Goal: Information Seeking & Learning: Learn about a topic

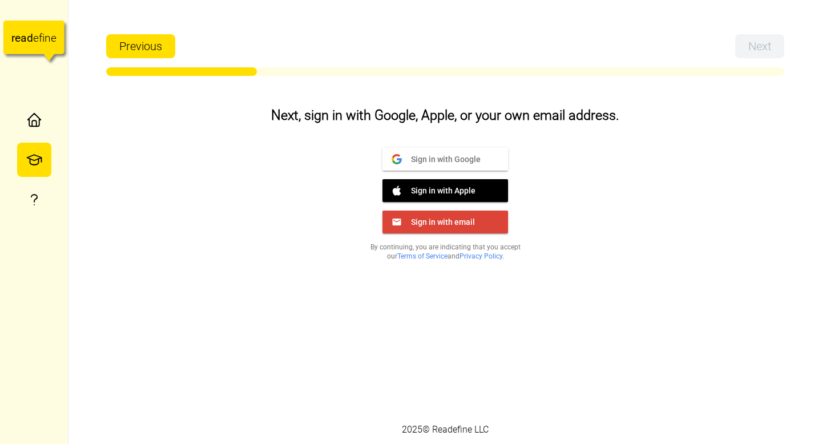
click at [474, 167] on button "Sign in with Google Google" at bounding box center [445, 159] width 126 height 23
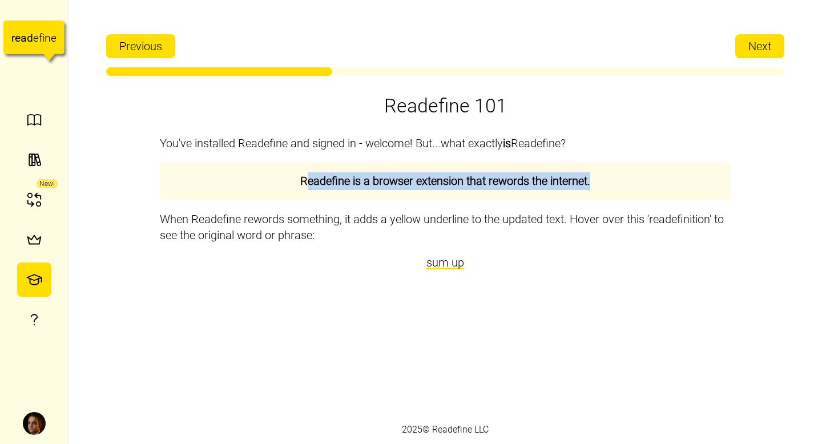
drag, startPoint x: 309, startPoint y: 183, endPoint x: 510, endPoint y: 195, distance: 201.9
click at [510, 195] on div "Readefine is a browser extension that rewords the internet." at bounding box center [445, 181] width 571 height 37
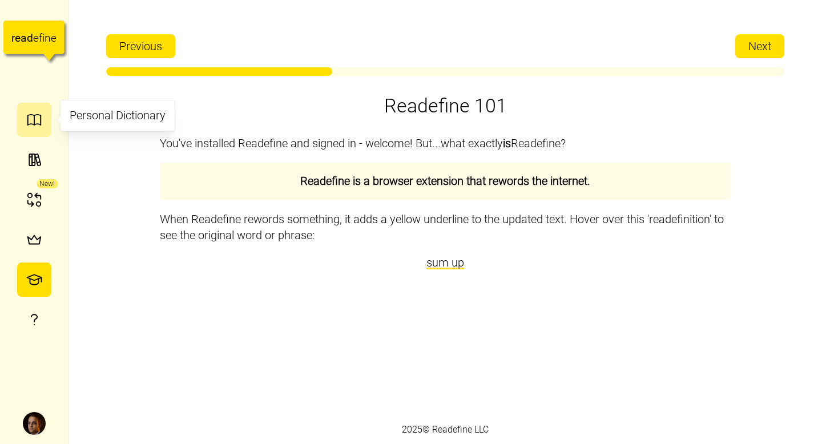
click at [35, 111] on icon "button" at bounding box center [34, 119] width 17 height 17
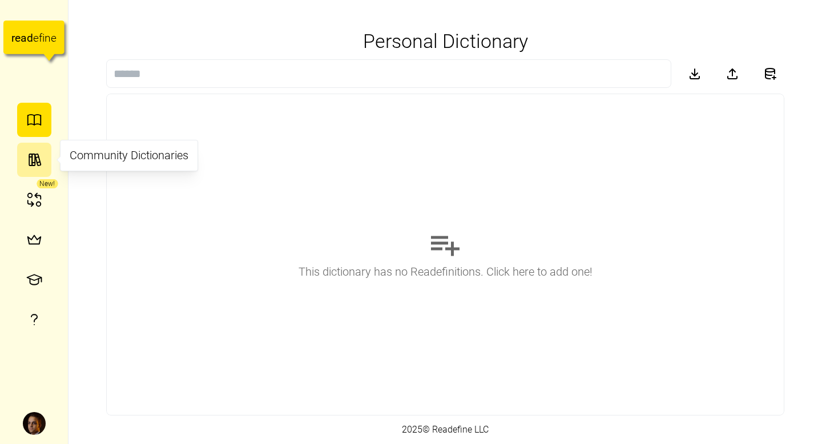
click at [34, 151] on icon "button" at bounding box center [34, 159] width 17 height 17
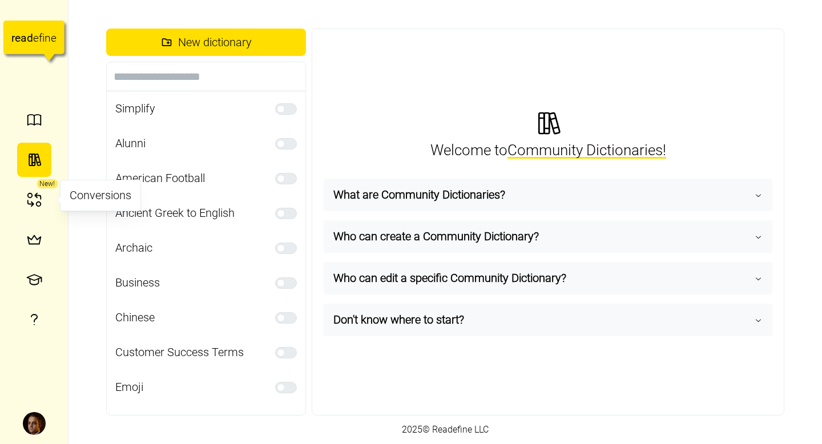
click at [38, 182] on div "New!" at bounding box center [47, 183] width 21 height 9
click at [37, 195] on icon "button" at bounding box center [38, 197] width 6 height 6
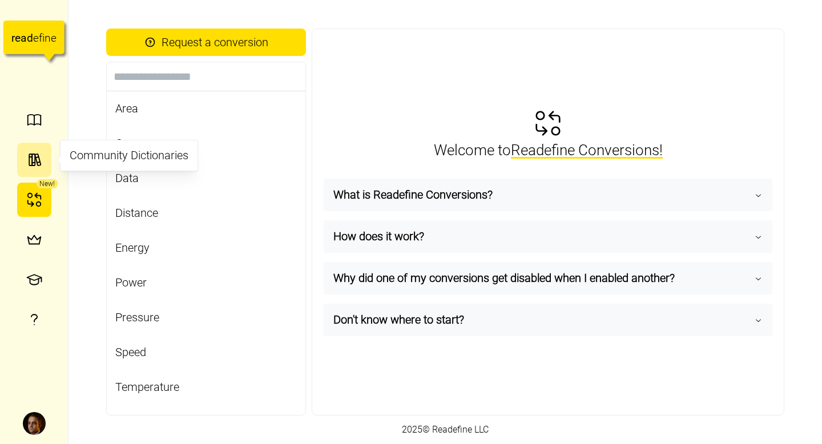
click at [25, 159] on button "button" at bounding box center [34, 160] width 34 height 34
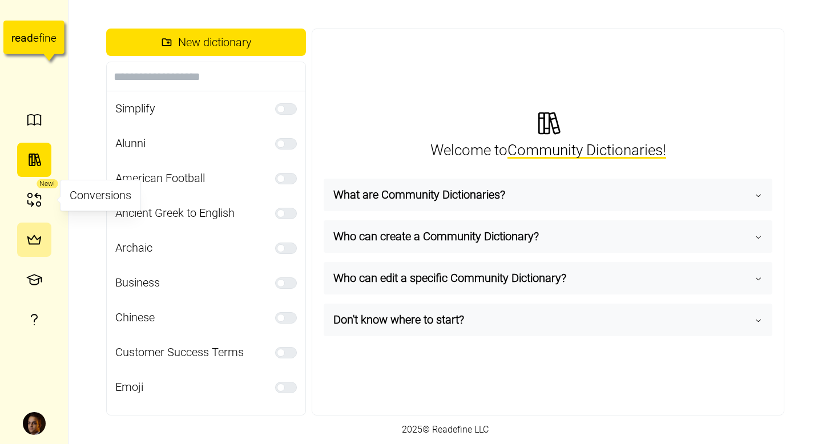
click at [26, 229] on button "button" at bounding box center [34, 240] width 34 height 34
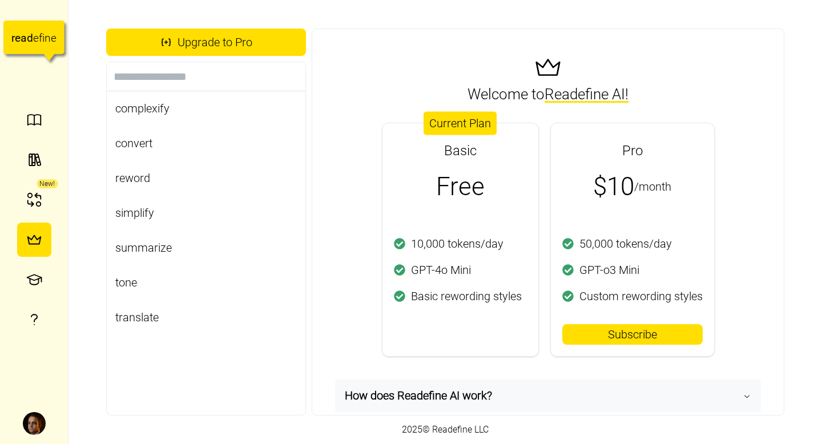
click at [83, 135] on div "Upgrade to Pro complexify convert reword simplify summarize tone translate Welc…" at bounding box center [444, 222] width 753 height 444
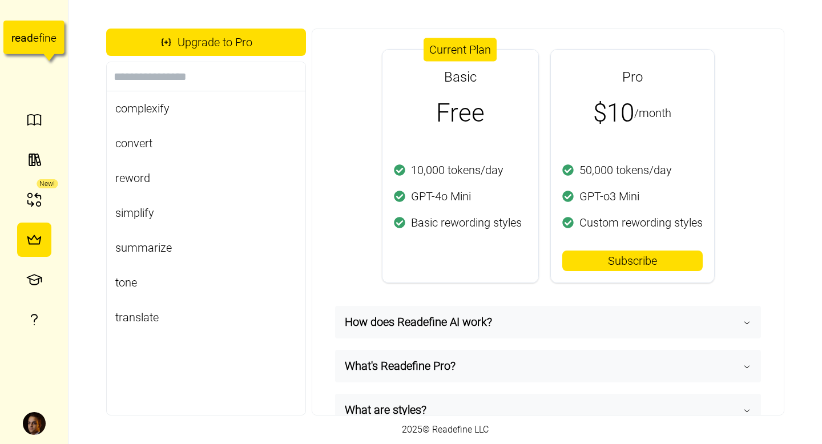
scroll to position [76, 0]
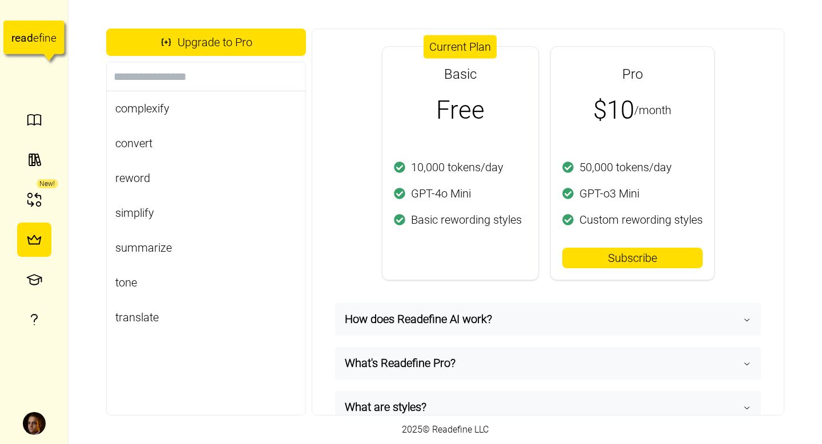
click at [427, 320] on span "How does Readefine AI work?" at bounding box center [544, 319] width 398 height 31
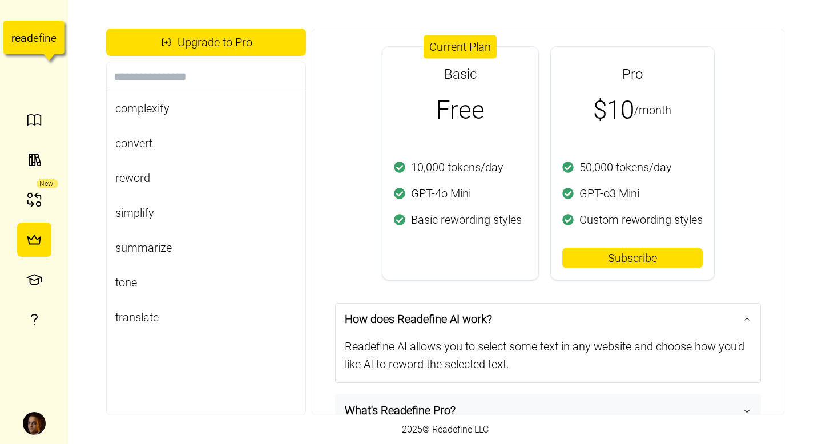
scroll to position [211, 0]
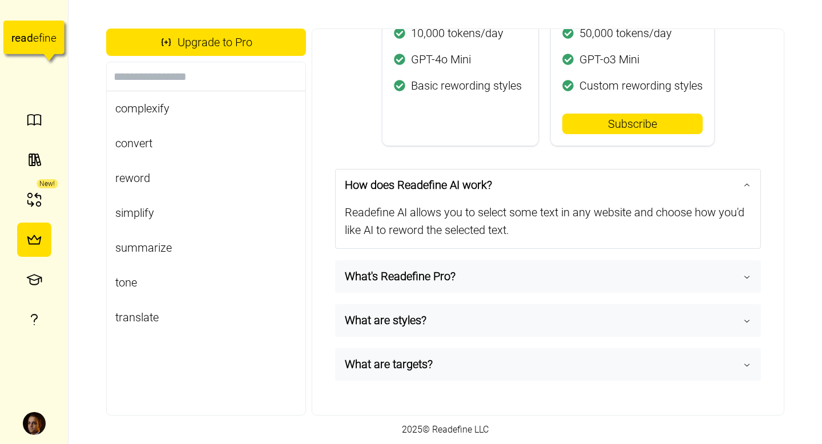
click at [408, 279] on span "What's Readefine Pro?" at bounding box center [544, 276] width 398 height 31
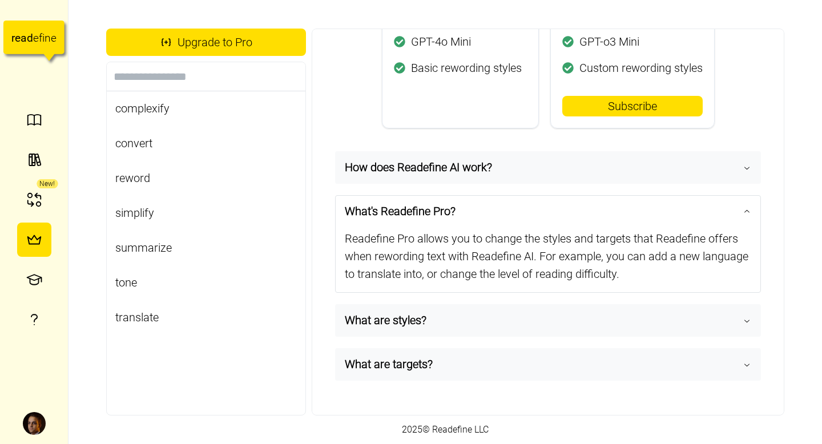
click at [405, 316] on span "What are styles?" at bounding box center [544, 320] width 398 height 31
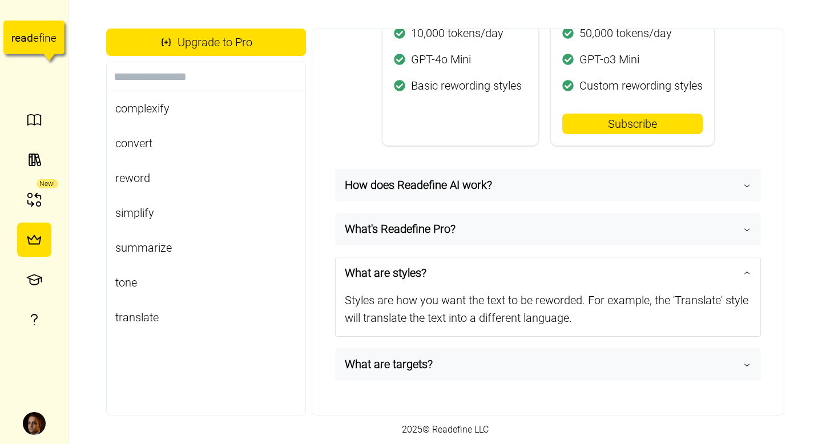
click at [405, 372] on span "What are targets?" at bounding box center [544, 364] width 398 height 31
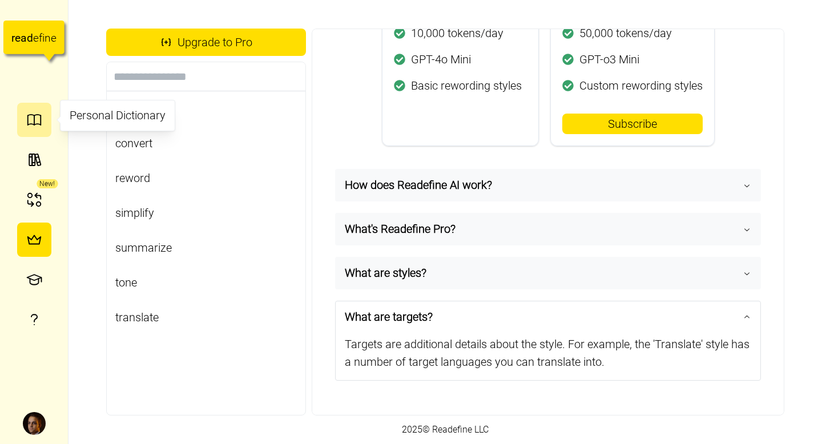
click at [29, 124] on icon "button" at bounding box center [33, 124] width 13 height 1
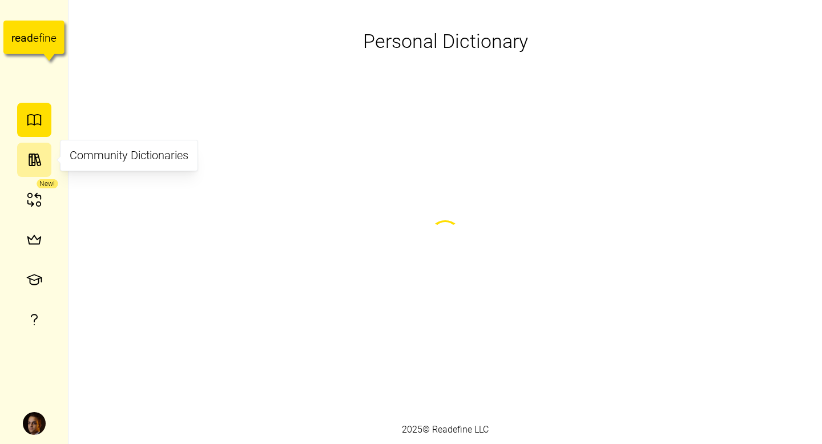
click at [37, 154] on icon "button" at bounding box center [34, 159] width 17 height 17
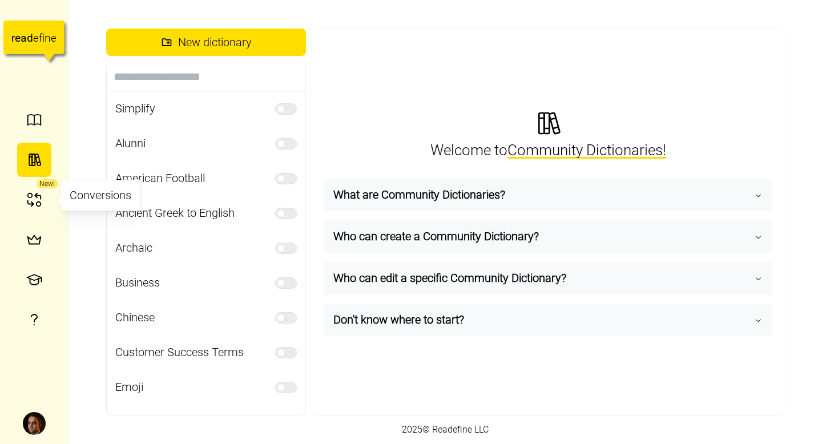
click at [37, 186] on div "New!" at bounding box center [47, 183] width 21 height 9
click at [40, 203] on icon "button" at bounding box center [38, 204] width 5 height 5
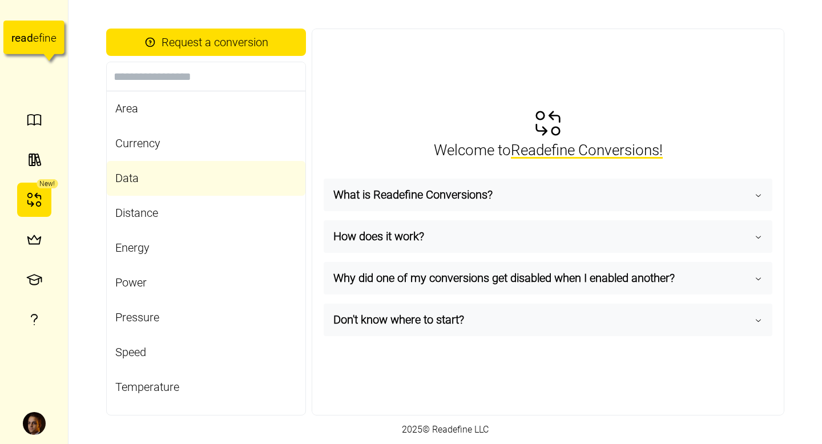
scroll to position [25, 0]
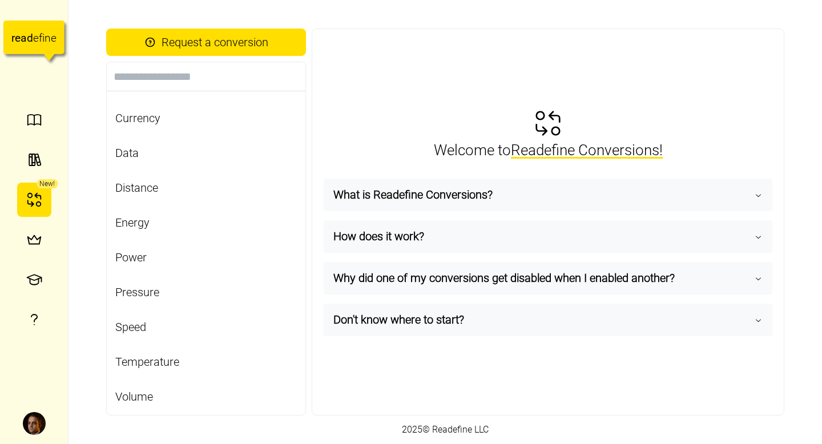
click at [340, 200] on span "What is Readefine Conversions?" at bounding box center [543, 194] width 421 height 31
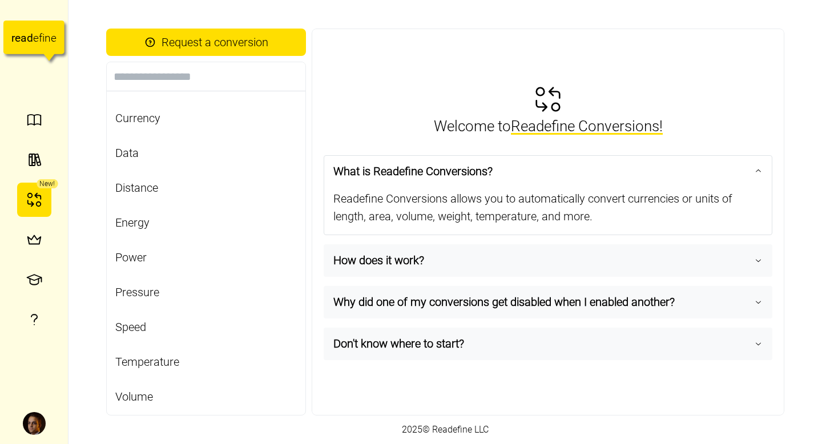
click at [404, 263] on span "How does it work?" at bounding box center [543, 260] width 421 height 31
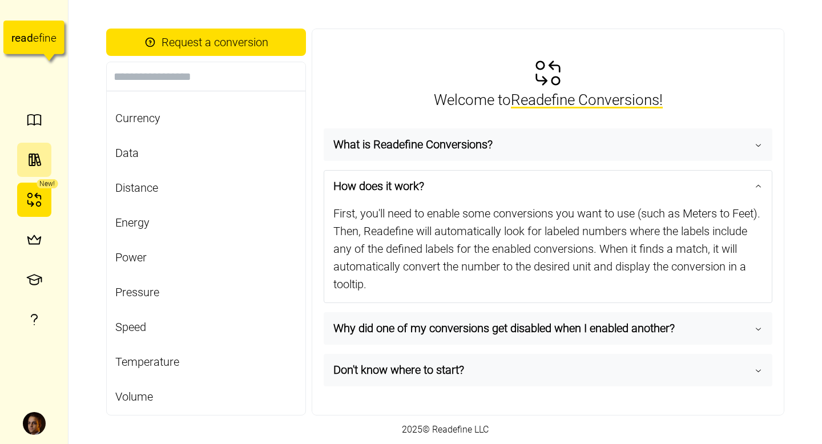
click at [29, 162] on icon "button" at bounding box center [30, 159] width 3 height 11
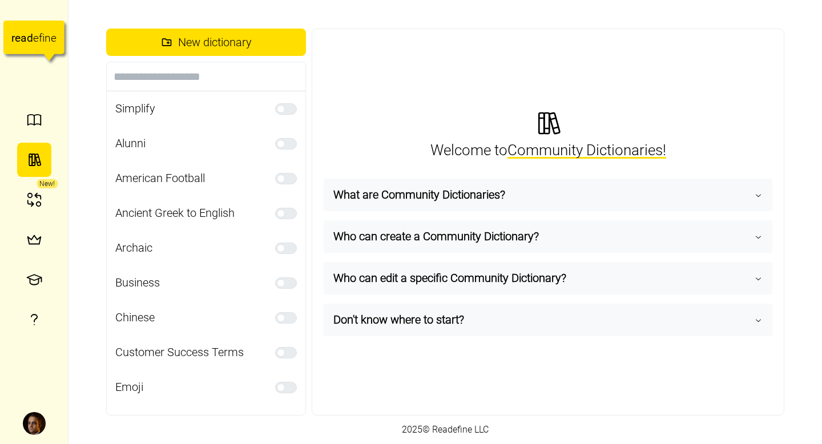
click at [498, 202] on span "What are Community Dictionaries?" at bounding box center [543, 194] width 421 height 31
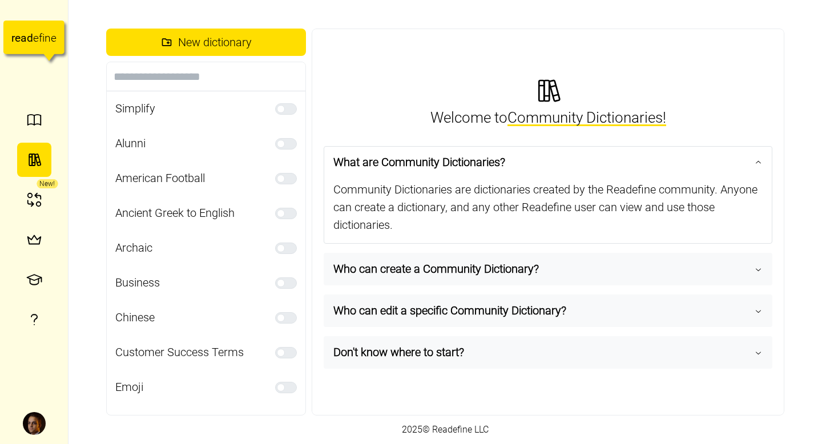
click at [403, 275] on span "Who can create a Community Dictionary?" at bounding box center [543, 268] width 421 height 31
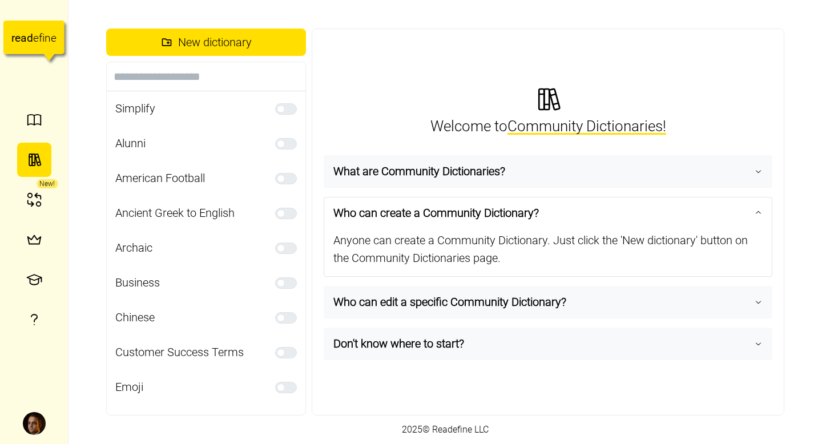
click at [406, 308] on span "Who can edit a specific Community Dictionary?" at bounding box center [543, 302] width 421 height 31
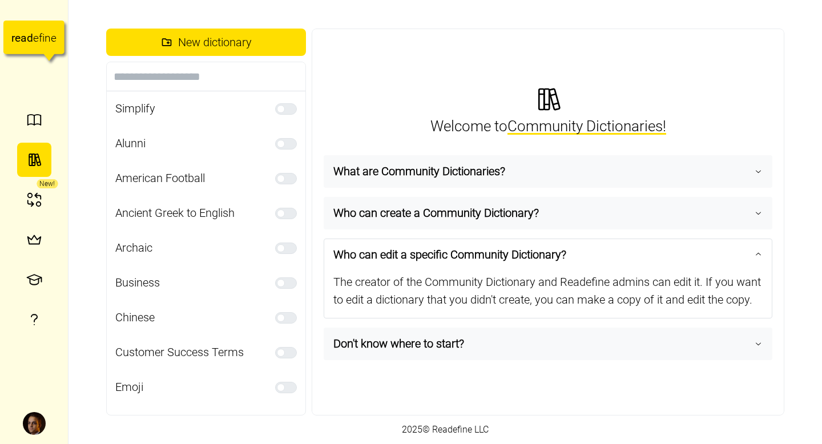
click at [412, 335] on span "Don't know where to start?" at bounding box center [543, 343] width 421 height 31
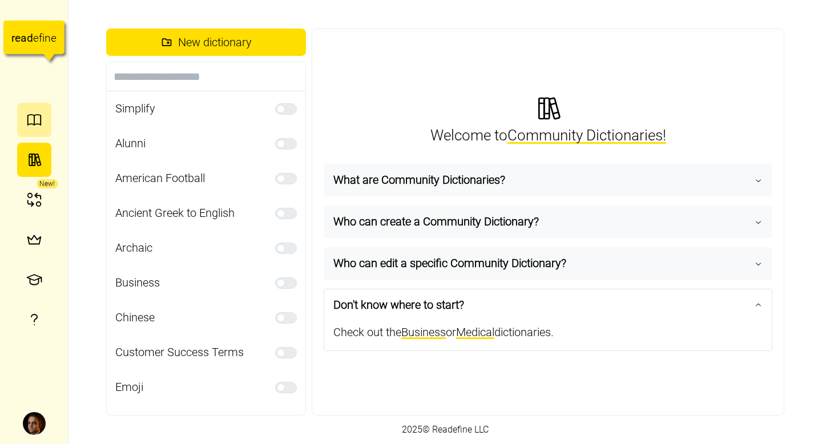
click at [44, 109] on button "button" at bounding box center [34, 120] width 34 height 34
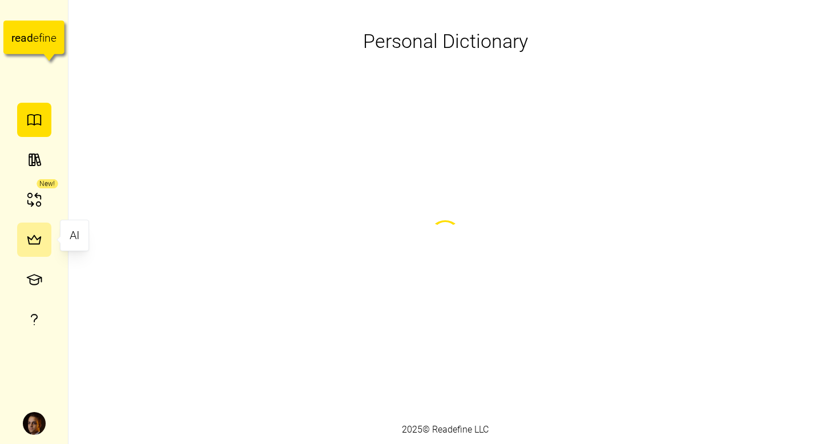
click at [29, 239] on icon "button" at bounding box center [34, 239] width 17 height 17
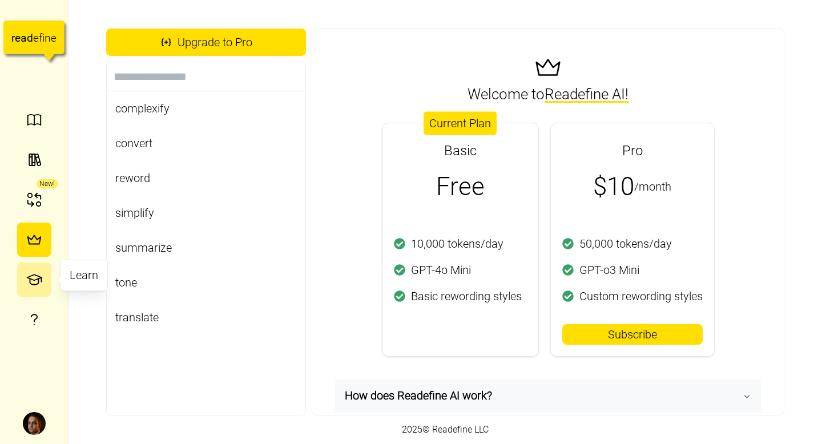
click at [29, 269] on button "button" at bounding box center [34, 280] width 34 height 34
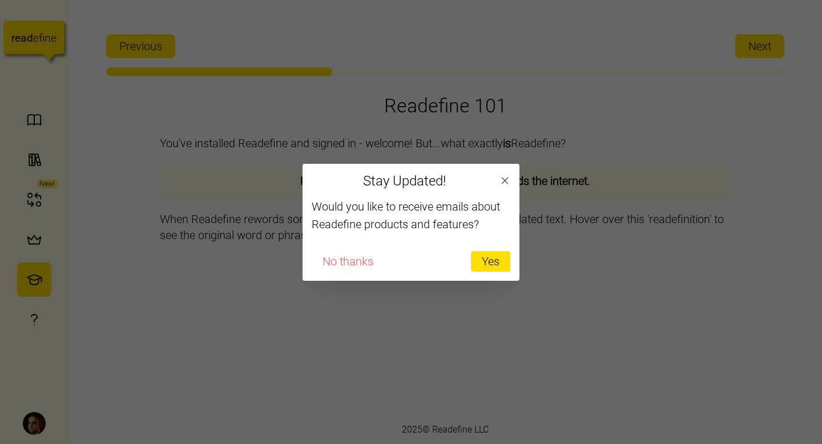
click at [39, 124] on div at bounding box center [411, 222] width 822 height 444
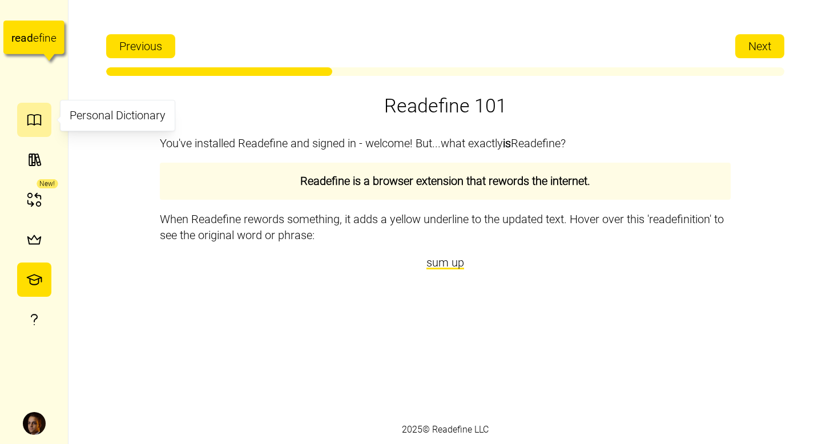
click at [36, 115] on icon "button" at bounding box center [33, 115] width 13 height 1
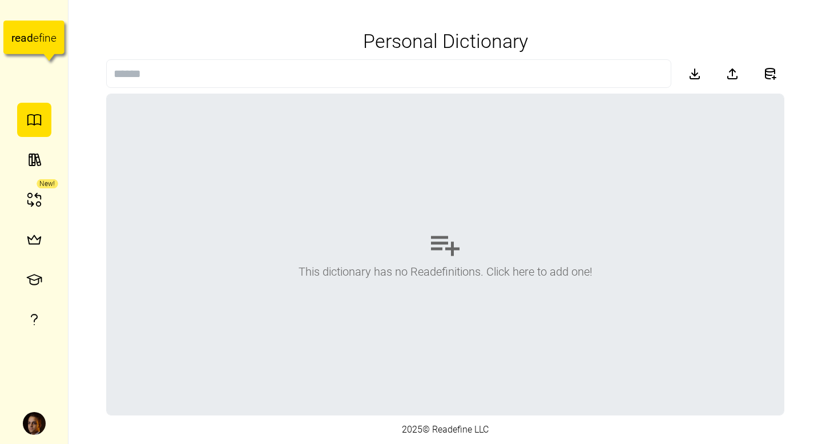
click at [477, 148] on div "This dictionary has no Readefinitions. Click here to add one!" at bounding box center [445, 254] width 677 height 321
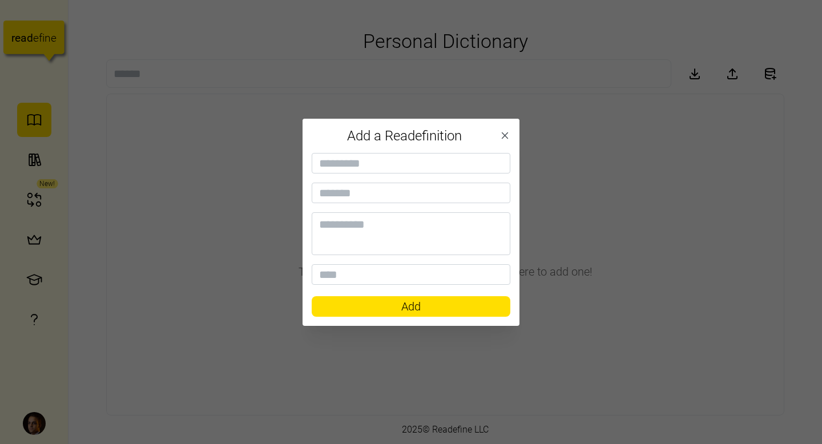
click at [506, 132] on icon "button" at bounding box center [504, 135] width 11 height 11
